Goal: Information Seeking & Learning: Find specific fact

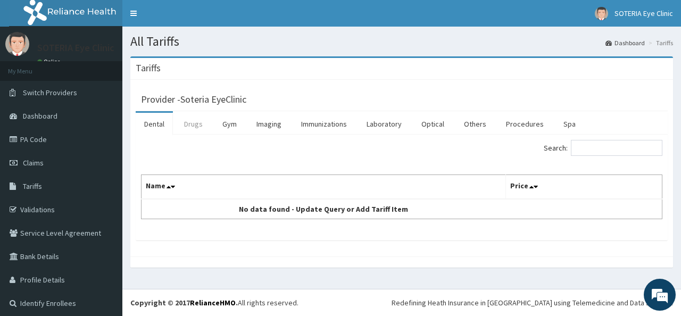
click at [199, 124] on link "Drugs" at bounding box center [193, 124] width 36 height 22
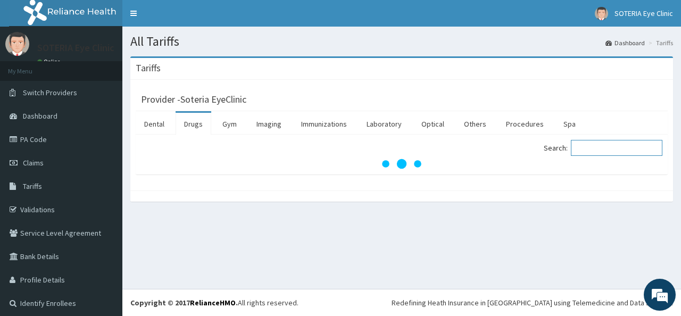
click at [590, 147] on input "Search:" at bounding box center [616, 148] width 91 height 16
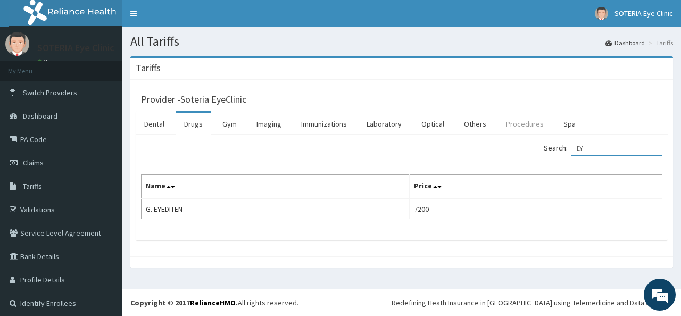
type input "E"
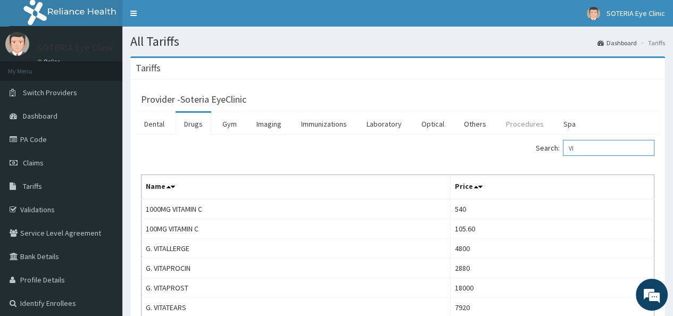
type input "V"
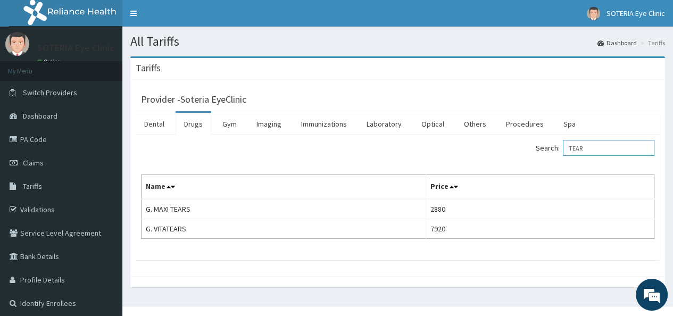
type input "TEAR"
